Goal: Transaction & Acquisition: Book appointment/travel/reservation

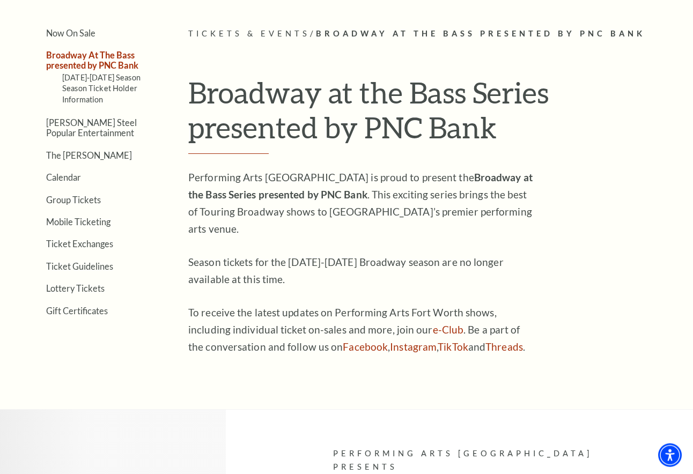
scroll to position [230, 0]
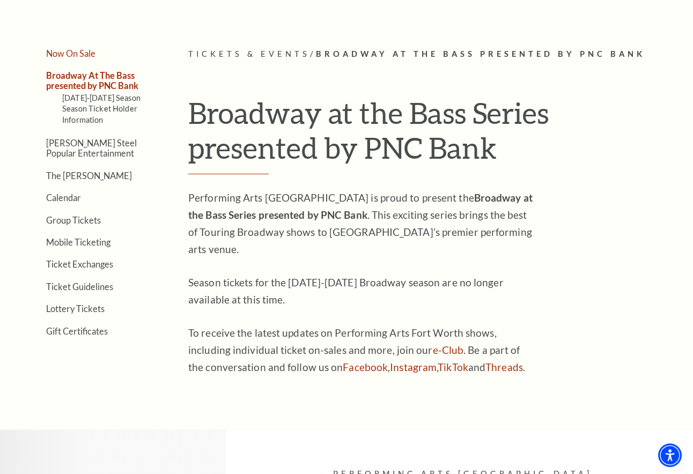
click at [61, 50] on link "Now On Sale" at bounding box center [70, 53] width 49 height 10
click at [88, 79] on link "Broadway At The Bass presented by PNC Bank" at bounding box center [92, 80] width 92 height 20
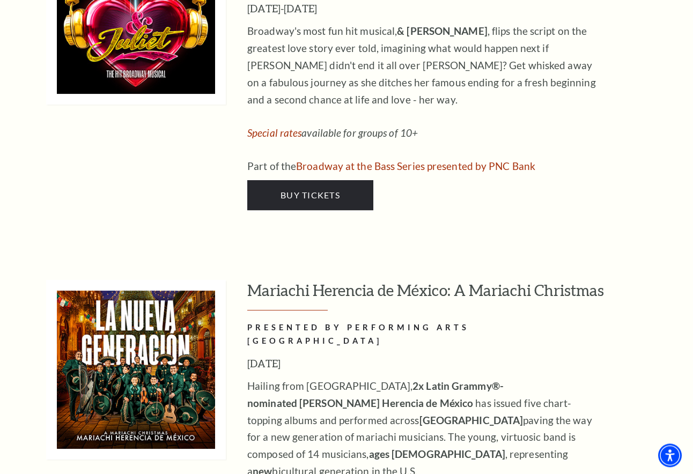
scroll to position [3451, 0]
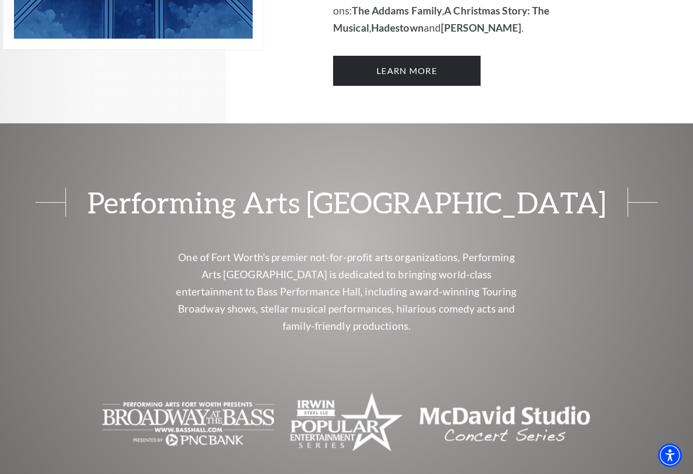
scroll to position [690, 0]
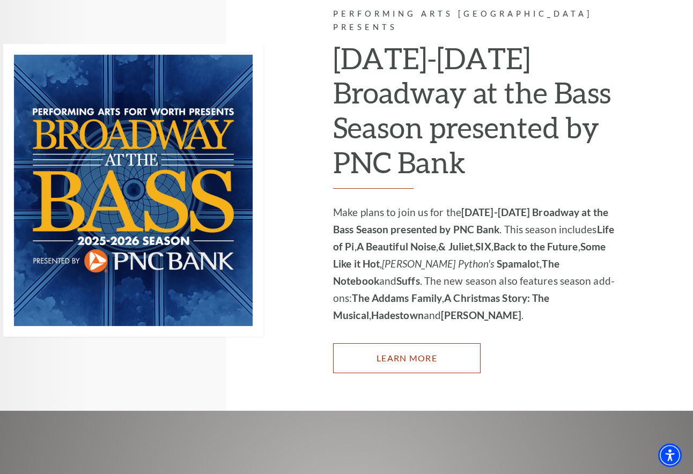
click at [428, 343] on link "Learn More" at bounding box center [407, 358] width 148 height 30
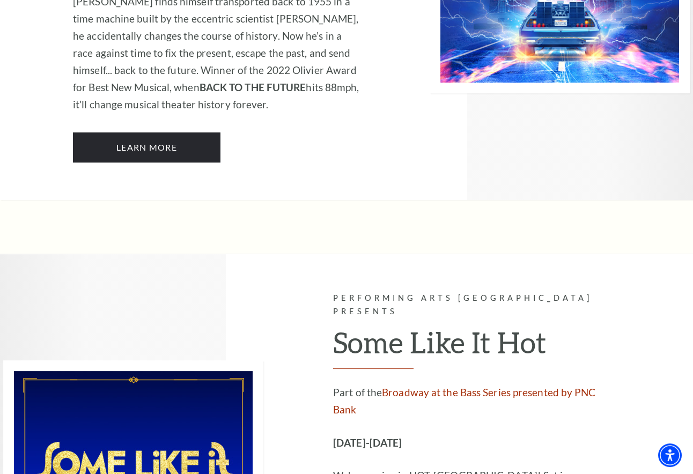
scroll to position [4888, 0]
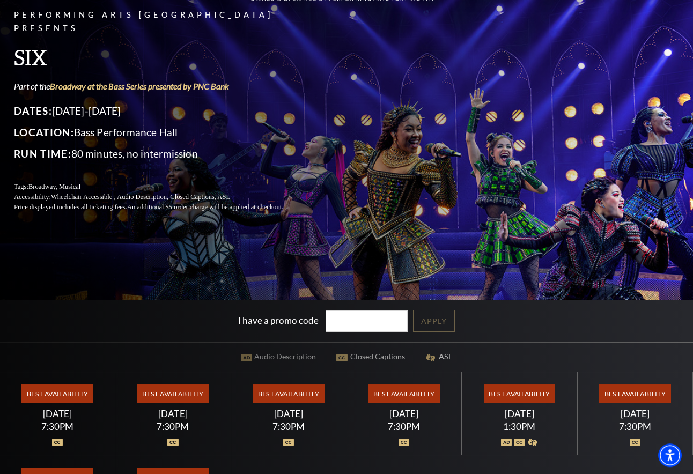
scroll to position [172, 0]
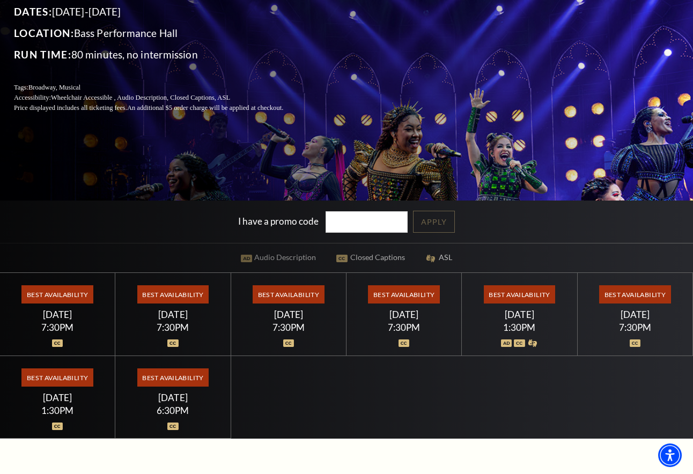
click at [293, 291] on span "Best Availability" at bounding box center [288, 294] width 71 height 18
click at [292, 323] on div "7:30PM" at bounding box center [289, 327] width 90 height 9
click at [355, 403] on div "Select a Performance Tuesday February 10 | 7:30PM Tickets starting at $50 Tuesd…" at bounding box center [346, 356] width 693 height 167
click at [309, 350] on div "Best Availability Thursday February 12 7:30PM" at bounding box center [288, 314] width 115 height 83
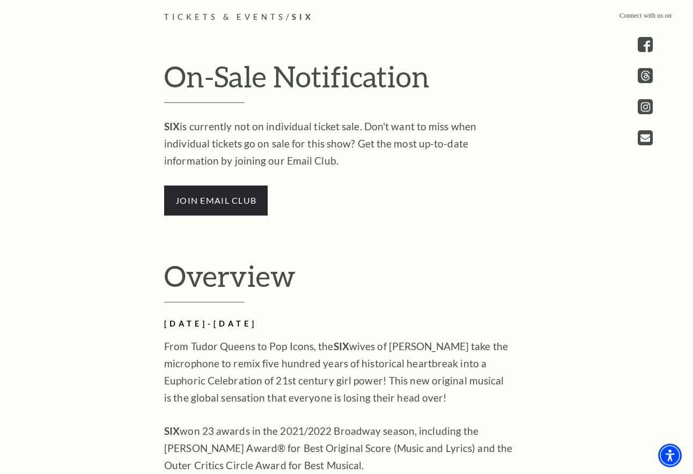
scroll to position [632, 0]
